Goal: Check status: Check status

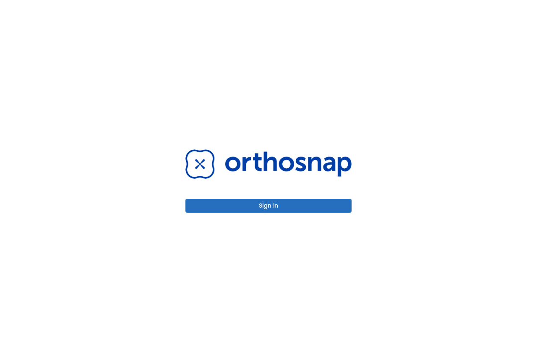
click at [264, 211] on button "Sign in" at bounding box center [268, 206] width 166 height 14
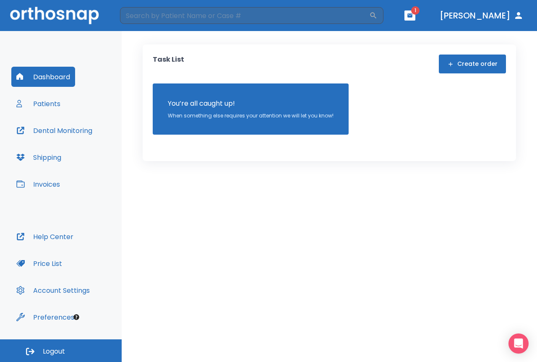
click at [53, 105] on button "Patients" at bounding box center [38, 104] width 54 height 20
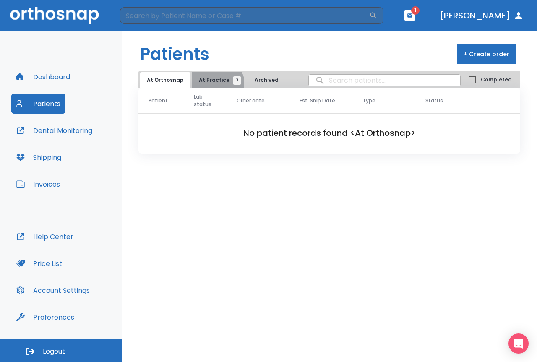
click at [214, 86] on button "At Practice 3" at bounding box center [218, 80] width 52 height 16
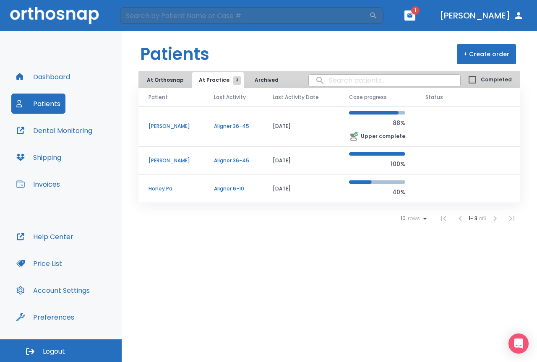
click at [201, 131] on td "[PERSON_NAME]" at bounding box center [170, 126] width 65 height 41
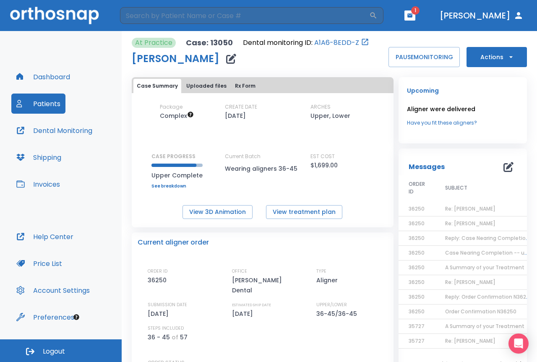
click at [348, 49] on div "At Practice Case: 13050 Dental monitoring ID: A1A6-8EDD-Z [PERSON_NAME]" at bounding box center [251, 52] width 238 height 29
click at [347, 42] on link "A1A6-8EDD-Z" at bounding box center [336, 43] width 45 height 10
click at [448, 209] on span "Re: [PERSON_NAME]" at bounding box center [470, 208] width 50 height 7
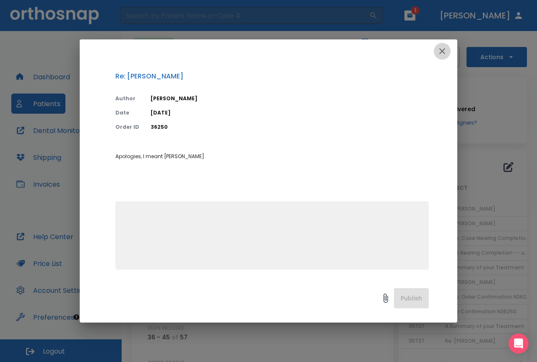
click at [442, 52] on icon "button" at bounding box center [442, 51] width 10 height 10
